Goal: Check status

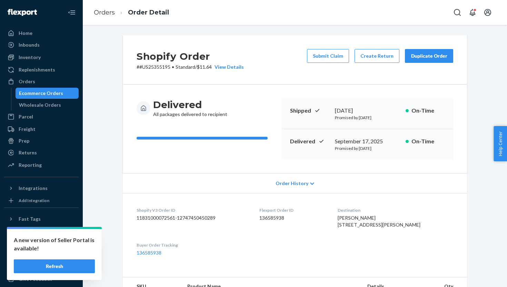
scroll to position [196, 0]
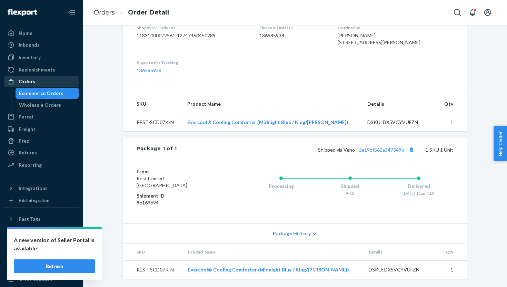
click at [29, 80] on div "Orders" at bounding box center [27, 81] width 17 height 7
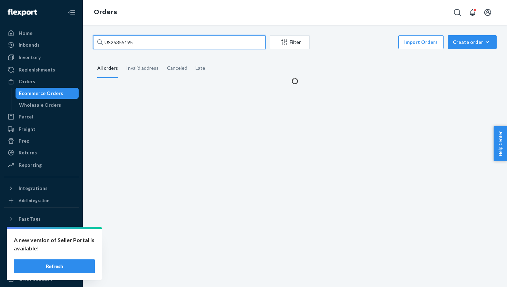
click at [117, 48] on input "US25355195" at bounding box center [179, 42] width 172 height 14
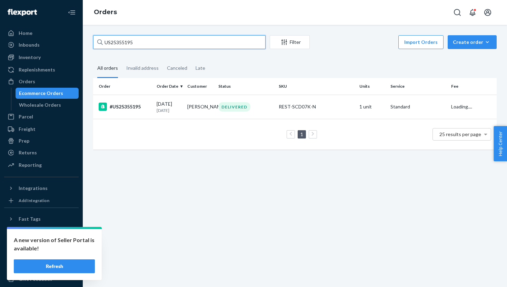
paste input "25066"
type input "US25325066"
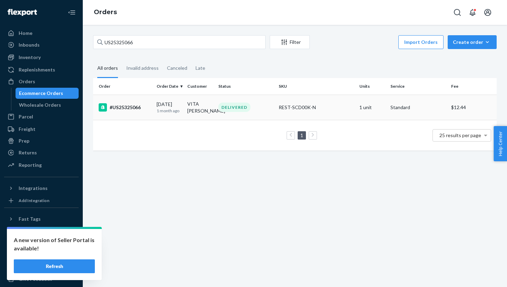
click at [142, 109] on div "#US25325066" at bounding box center [125, 107] width 52 height 8
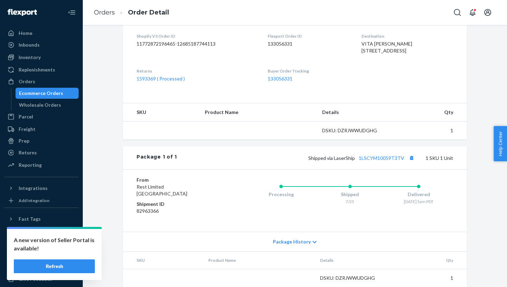
scroll to position [203, 0]
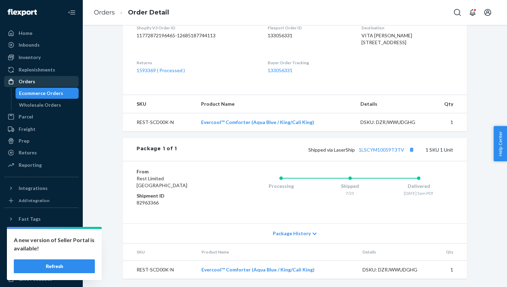
click at [31, 84] on div "Orders" at bounding box center [27, 81] width 17 height 7
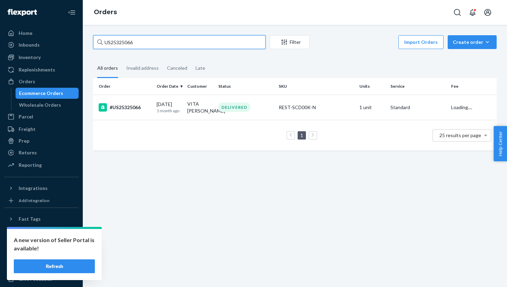
click at [125, 43] on input "US25325066" at bounding box center [179, 42] width 172 height 14
paste input "1ZJ7144D0321810548"
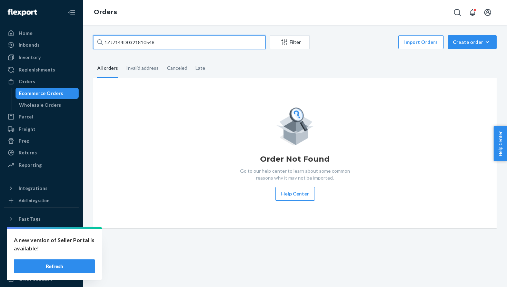
type input "1ZJ7144D0321810548"
click at [378, 16] on div "Orders" at bounding box center [295, 12] width 424 height 25
